Goal: Task Accomplishment & Management: Manage account settings

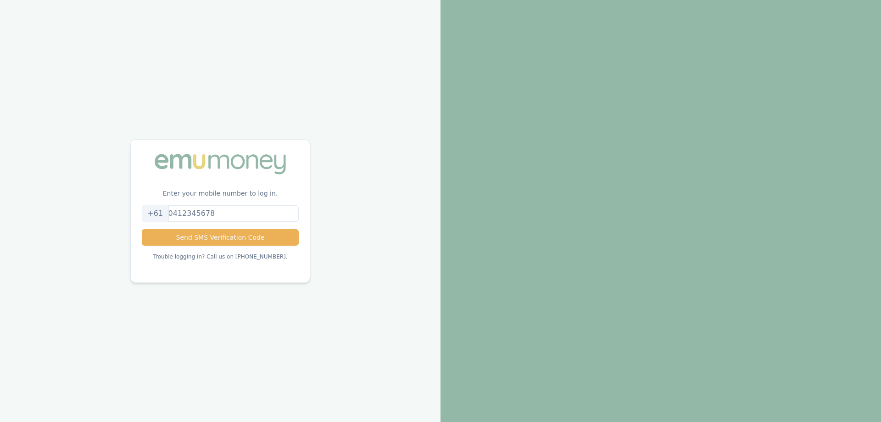
click at [212, 213] on input "tel" at bounding box center [220, 213] width 157 height 17
click at [320, 207] on div "Enter your mobile number to log in. +61 Send SMS Verification Code Trouble logg…" at bounding box center [220, 211] width 441 height 422
click at [235, 212] on input "tel" at bounding box center [220, 213] width 157 height 17
type input "0439530202"
click at [316, 222] on div "Enter your mobile number to log in. [PHONE_NUMBER] Send SMS Verification Code T…" at bounding box center [220, 211] width 441 height 422
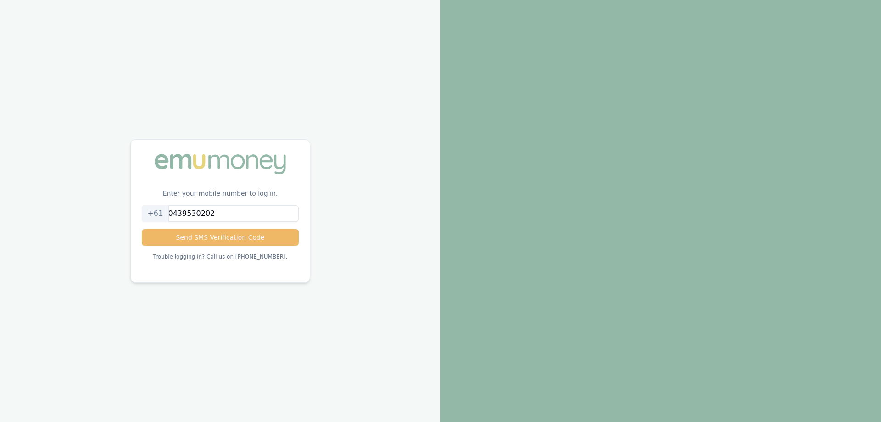
click at [274, 233] on button "Send SMS Verification Code" at bounding box center [220, 237] width 157 height 17
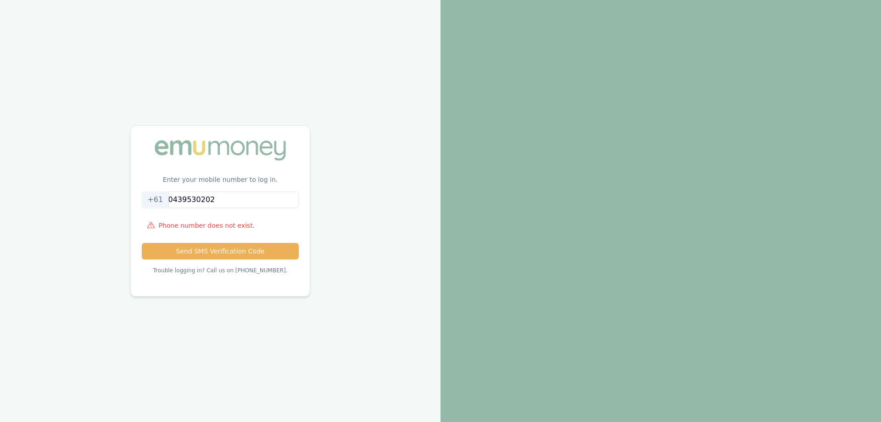
drag, startPoint x: 235, startPoint y: 199, endPoint x: 137, endPoint y: 200, distance: 98.7
click at [137, 200] on div "Enter your mobile number to log in. [PHONE_NUMBER] Phone number does not exist.…" at bounding box center [220, 211] width 441 height 422
type input "0408850240"
click at [325, 229] on div "Enter your mobile number to log in. [PHONE_NUMBER] Phone number does not exist.…" at bounding box center [220, 211] width 441 height 422
click at [258, 253] on button "Send SMS Verification Code" at bounding box center [220, 251] width 157 height 17
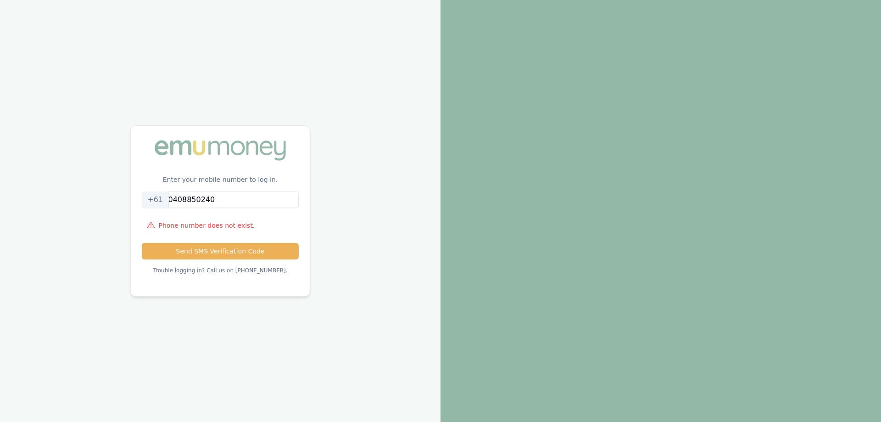
click at [258, 273] on p "Trouble logging in? Call us on [PHONE_NUMBER]." at bounding box center [220, 270] width 134 height 7
click at [8, 99] on div "Enter your mobile number to log in. [PHONE_NUMBER] Phone number does not exist.…" at bounding box center [220, 211] width 441 height 422
drag, startPoint x: 227, startPoint y: 199, endPoint x: 100, endPoint y: 200, distance: 127.2
click at [101, 200] on div "Enter your mobile number to log in. [PHONE_NUMBER] Phone number does not exist.…" at bounding box center [220, 211] width 441 height 422
click at [42, 145] on div "Enter your mobile number to log in. [PHONE_NUMBER] Phone number does not exist.…" at bounding box center [220, 211] width 441 height 422
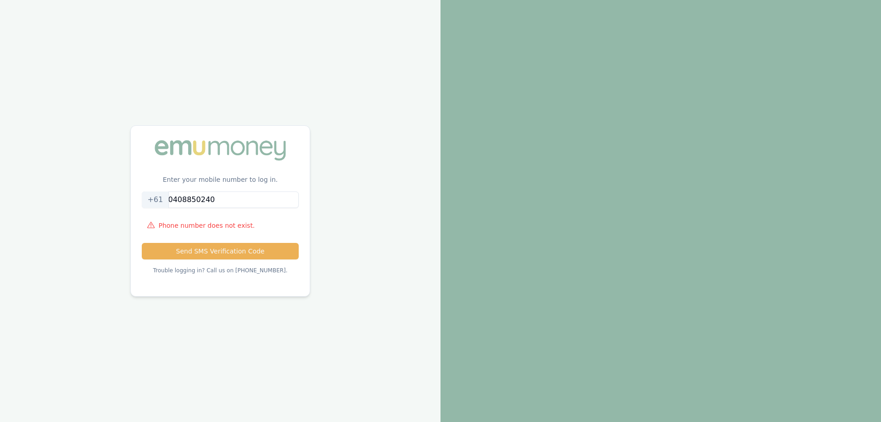
click at [224, 198] on input "0408850240" at bounding box center [220, 199] width 157 height 17
click at [69, 165] on div "Enter your mobile number to log in. [PHONE_NUMBER] Phone number does not exist.…" at bounding box center [220, 211] width 441 height 422
drag, startPoint x: 257, startPoint y: 198, endPoint x: 100, endPoint y: 199, distance: 156.5
click at [98, 199] on div "Enter your mobile number to log in. [PHONE_NUMBER] Phone number does not exist.…" at bounding box center [220, 211] width 441 height 422
type input "0439530202"
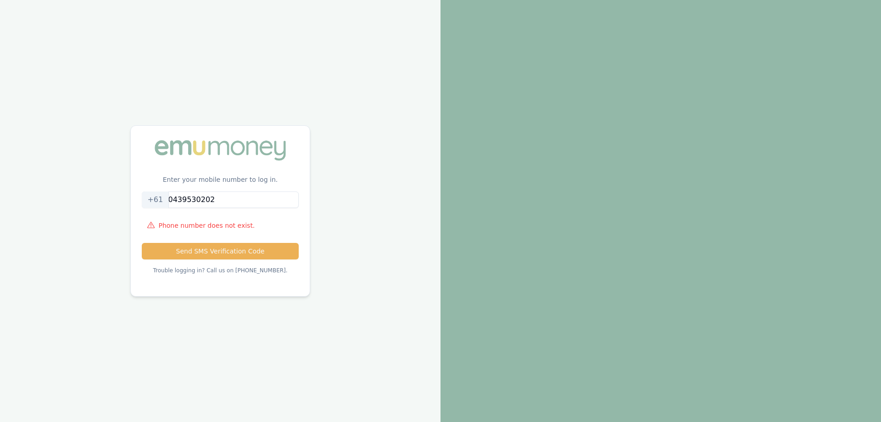
drag, startPoint x: 261, startPoint y: 246, endPoint x: 289, endPoint y: 240, distance: 28.6
click at [261, 246] on button "Send SMS Verification Code" at bounding box center [220, 251] width 157 height 17
click at [108, 211] on div "Enter your mobile number to log in. [PHONE_NUMBER] Phone number does not exist.…" at bounding box center [220, 211] width 441 height 422
drag, startPoint x: 241, startPoint y: 196, endPoint x: 214, endPoint y: 242, distance: 53.5
click at [241, 196] on input "0439530202" at bounding box center [220, 199] width 157 height 17
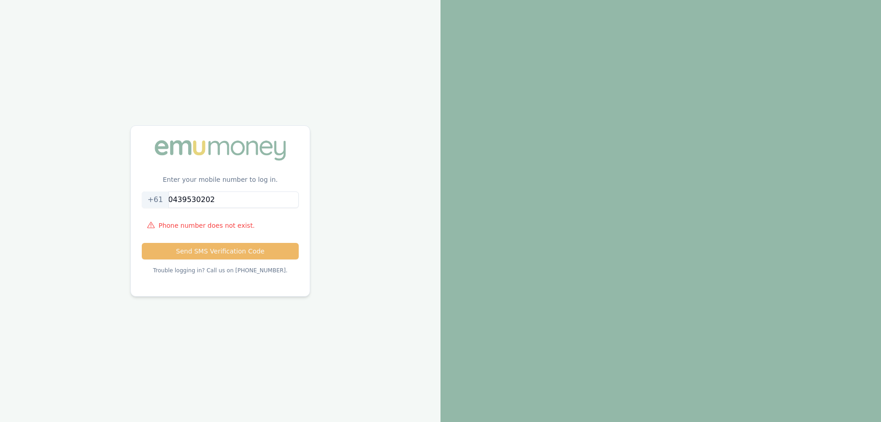
click at [208, 256] on button "Send SMS Verification Code" at bounding box center [220, 251] width 157 height 17
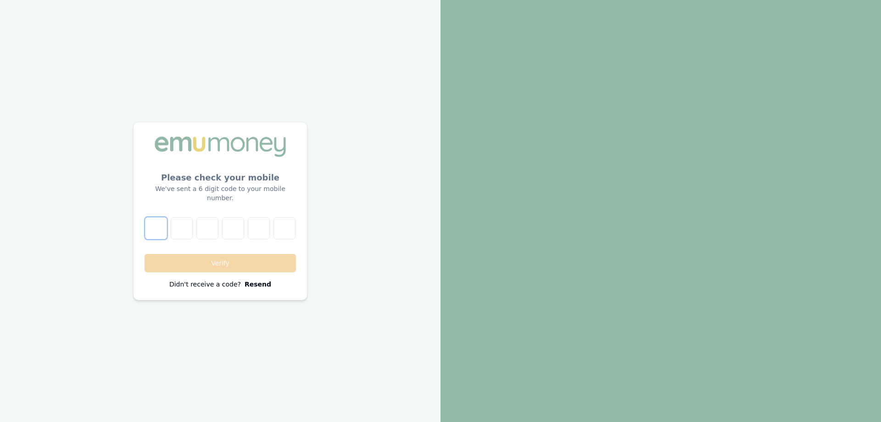
click at [156, 224] on input "number" at bounding box center [156, 228] width 22 height 22
type input "2"
type input "8"
type input "0"
type input "7"
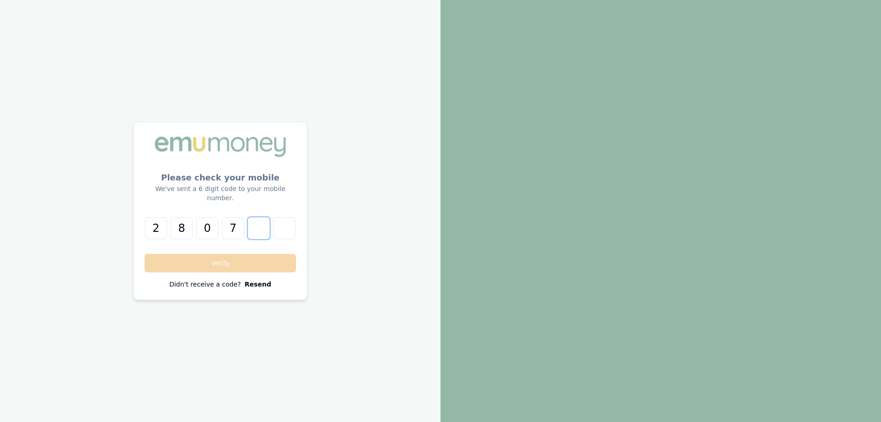
type input "4"
type input "7"
click at [185, 257] on button "Verify" at bounding box center [220, 263] width 151 height 18
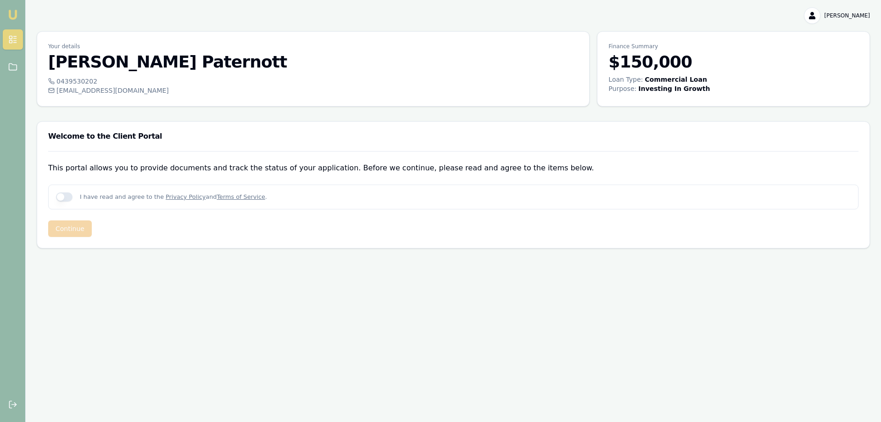
click at [67, 202] on div "I have read and agree to the Privacy Policy and Terms of Service ." at bounding box center [453, 197] width 811 height 25
click at [58, 196] on button "button" at bounding box center [64, 196] width 17 height 9
checkbox input "true"
click at [64, 224] on button "Continue" at bounding box center [70, 228] width 44 height 17
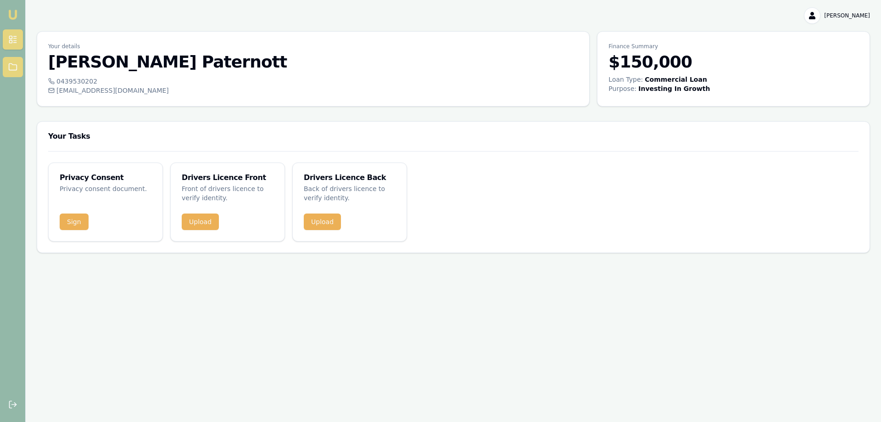
click at [18, 62] on link at bounding box center [13, 67] width 20 height 20
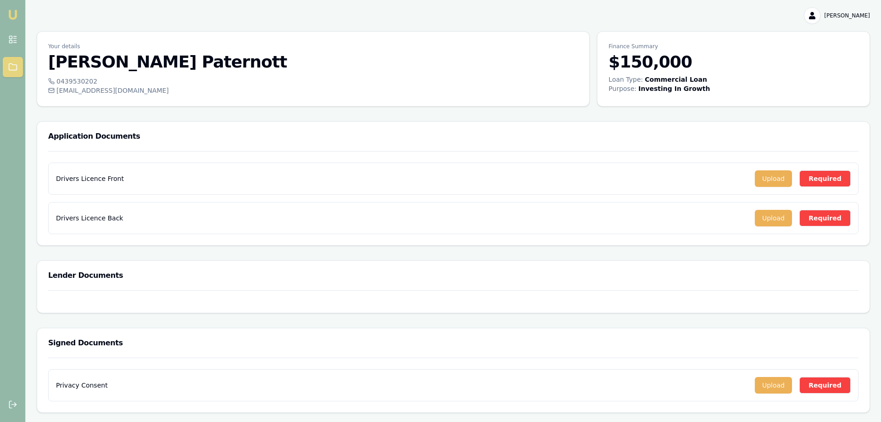
click at [628, 305] on div at bounding box center [453, 301] width 833 height 22
click at [599, 289] on div "Lender Documents" at bounding box center [453, 275] width 833 height 29
